Goal: Check status: Check status

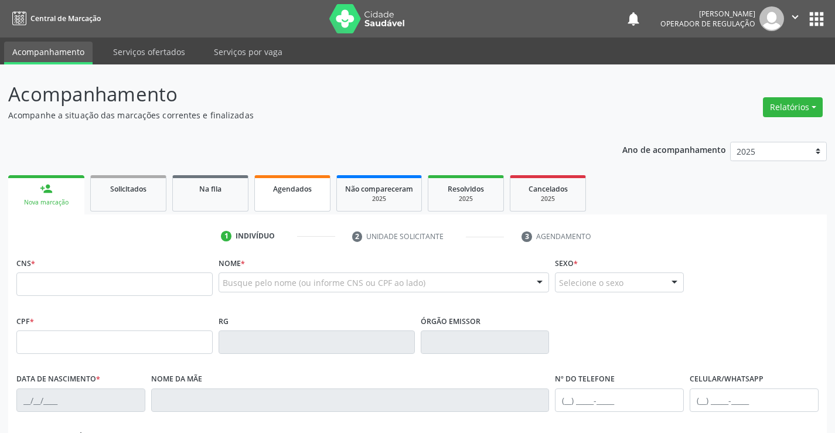
click at [278, 196] on link "Agendados" at bounding box center [292, 193] width 76 height 36
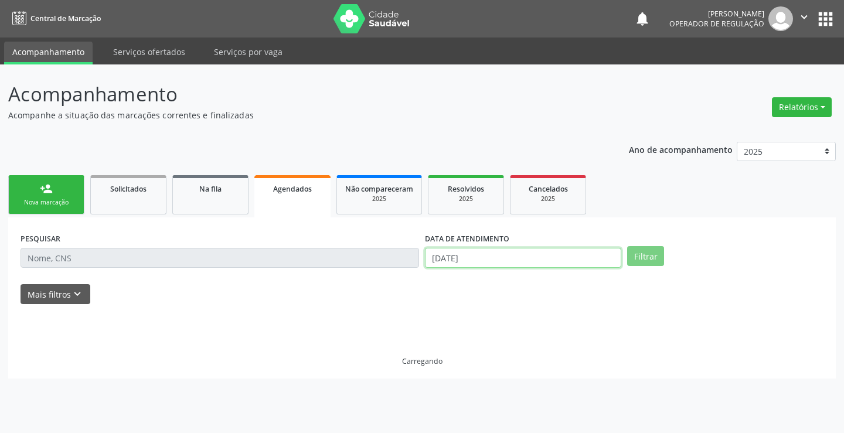
click at [500, 259] on input "[DATE]" at bounding box center [523, 258] width 196 height 20
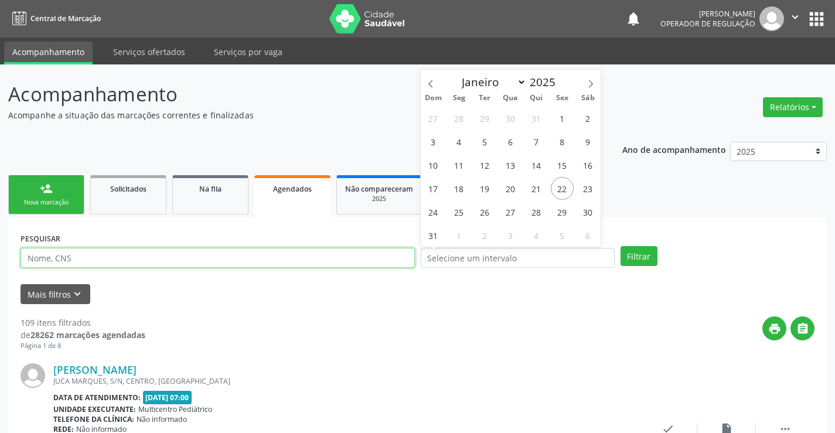
click at [215, 250] on input "text" at bounding box center [218, 258] width 395 height 20
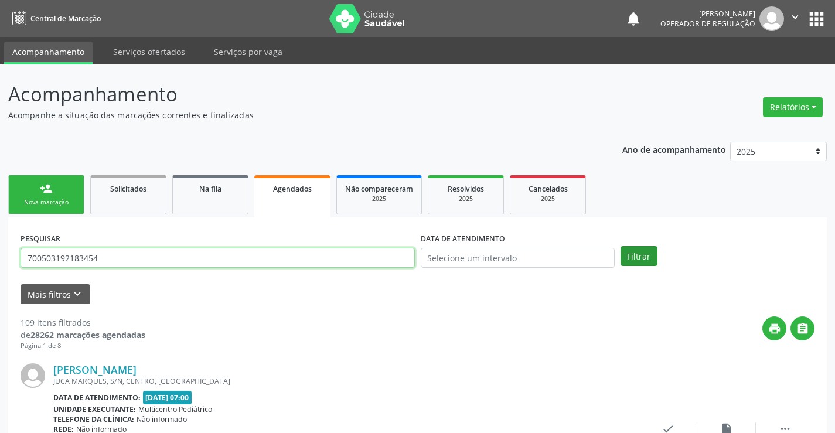
type input "700503192183454"
click at [642, 255] on button "Filtrar" at bounding box center [639, 256] width 37 height 20
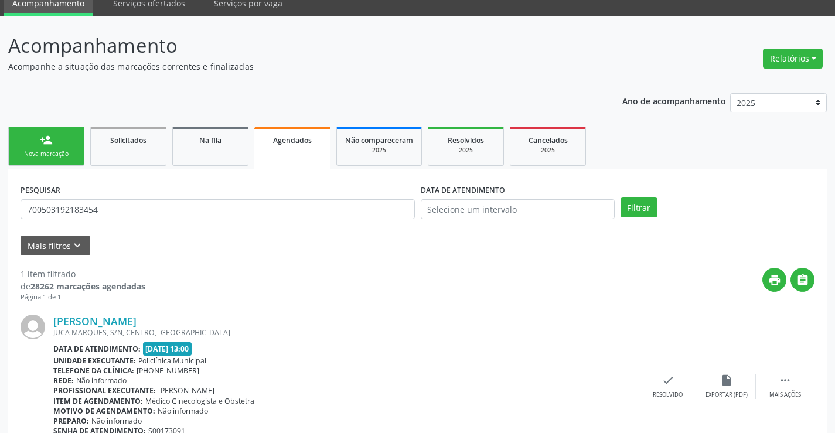
scroll to position [107, 0]
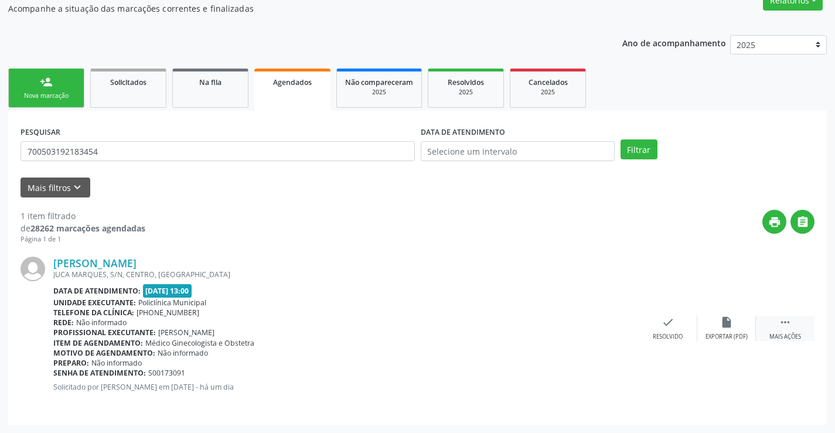
click at [779, 322] on icon "" at bounding box center [785, 322] width 13 height 13
click at [559, 329] on div "print Imprimir" at bounding box center [551, 328] width 59 height 25
click at [49, 87] on div "person_add" at bounding box center [46, 82] width 13 height 13
